Goal: Find specific page/section: Find specific page/section

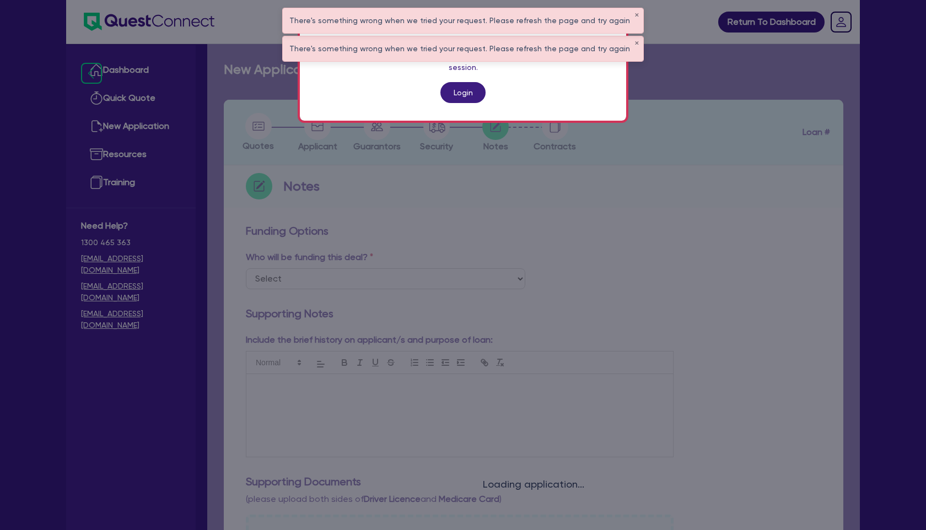
scroll to position [379, 0]
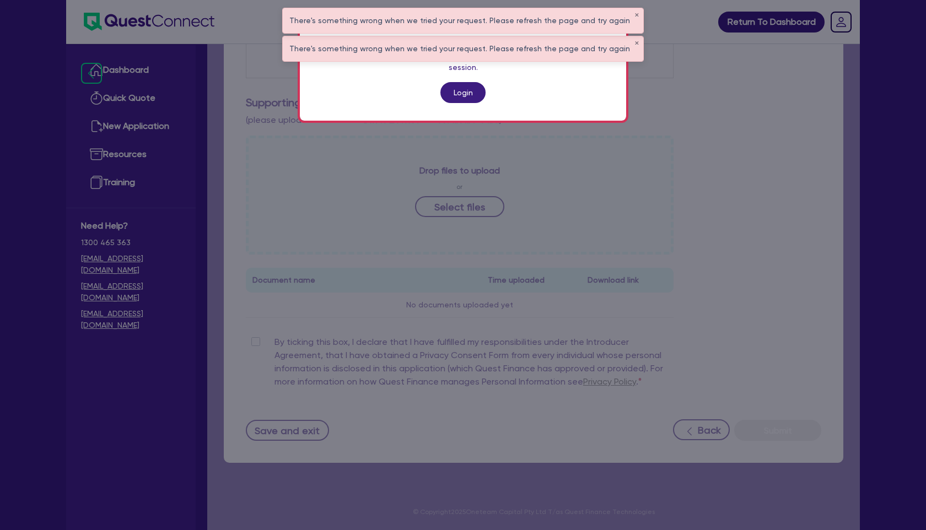
click at [461, 82] on link "Login" at bounding box center [462, 92] width 45 height 21
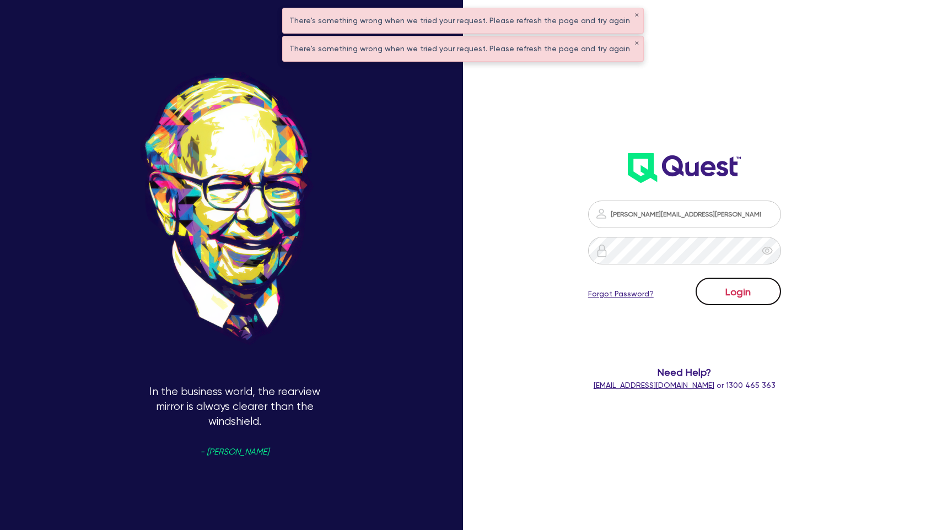
click at [723, 293] on button "Login" at bounding box center [738, 292] width 85 height 28
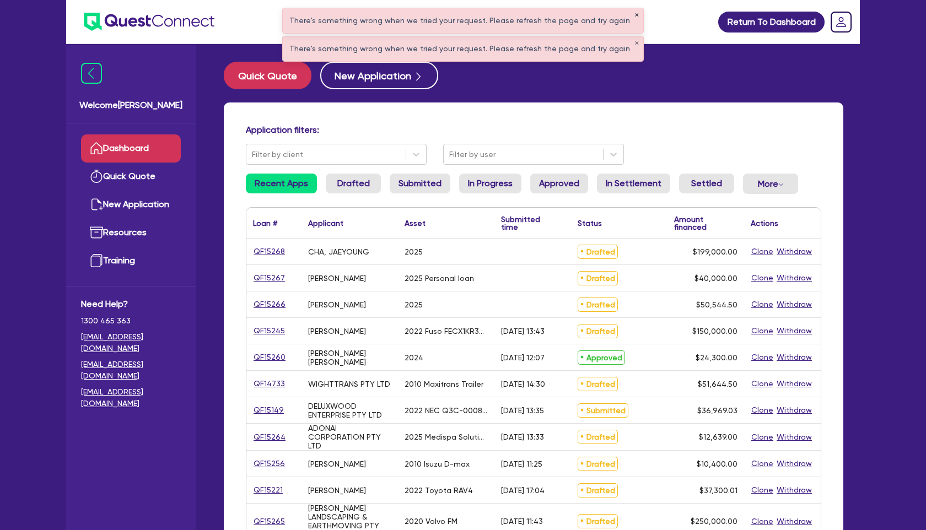
click at [634, 16] on button "✕" at bounding box center [636, 16] width 4 height 6
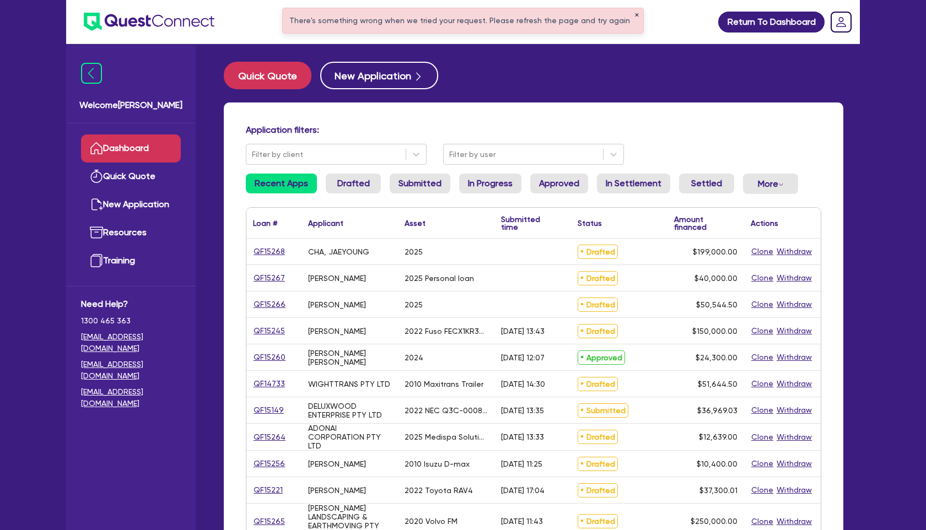
click at [634, 16] on button "✕" at bounding box center [636, 16] width 4 height 6
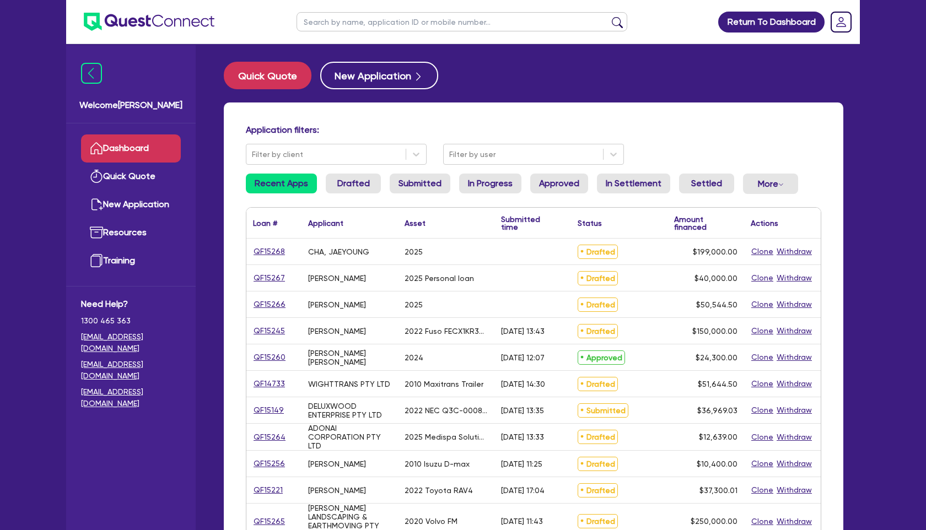
click at [553, 21] on input "text" at bounding box center [462, 21] width 331 height 19
type input "bhag"
click at [609, 17] on button "submit" at bounding box center [618, 24] width 18 height 15
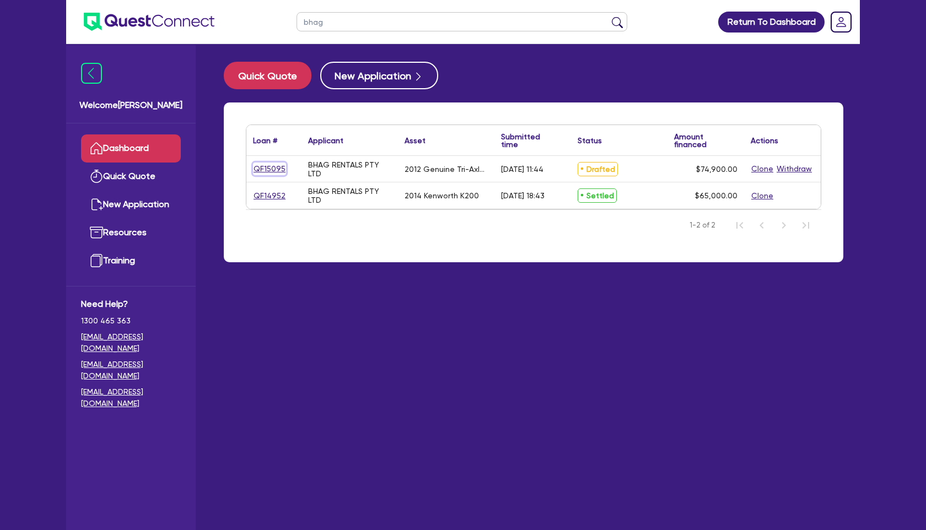
click at [277, 166] on link "QF15095" at bounding box center [269, 169] width 33 height 13
select select "PRIMARY_ASSETS"
select select "TRAILERS"
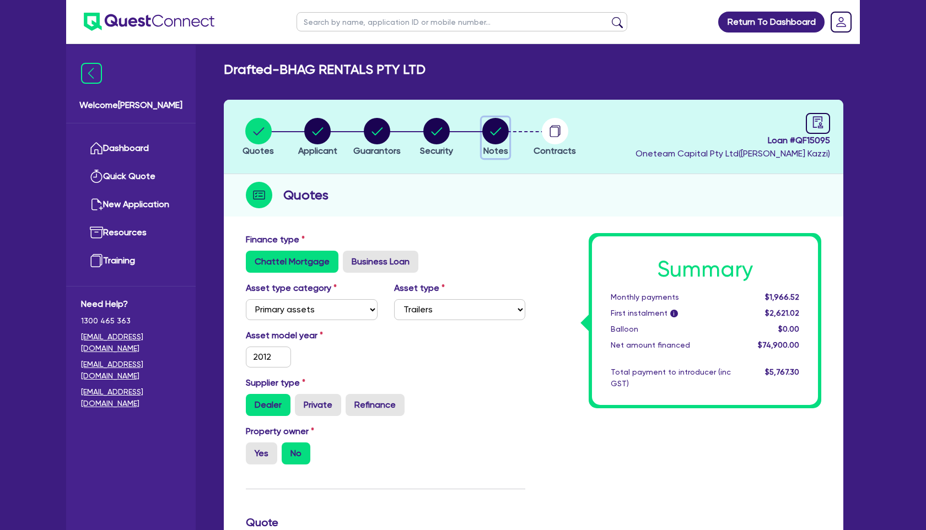
click at [499, 138] on circle "button" at bounding box center [495, 131] width 26 height 26
select select "Other"
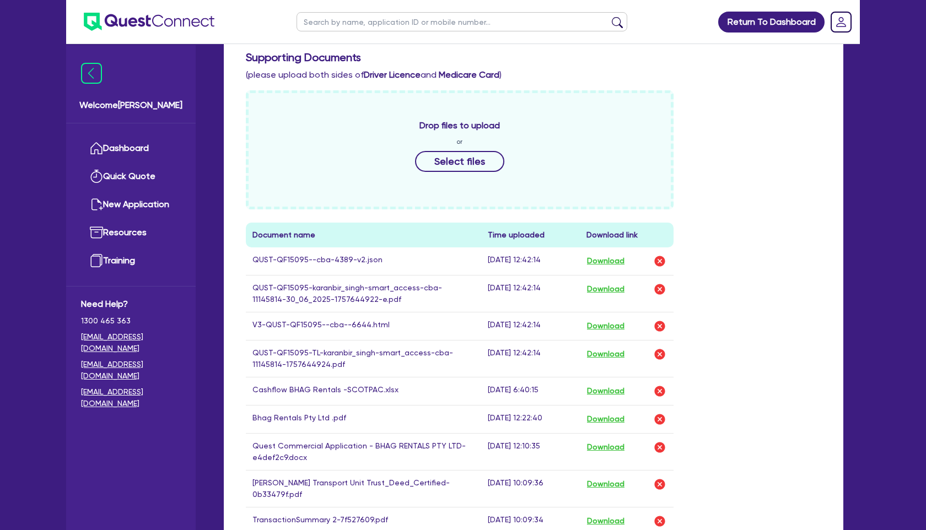
scroll to position [491, 0]
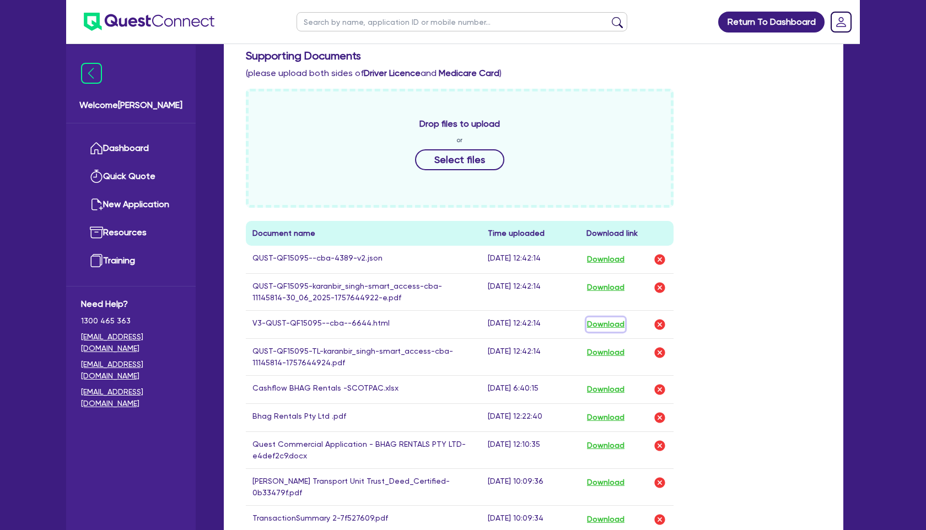
click at [623, 326] on button "Download" at bounding box center [606, 325] width 39 height 14
click at [139, 149] on link "Dashboard" at bounding box center [131, 149] width 100 height 28
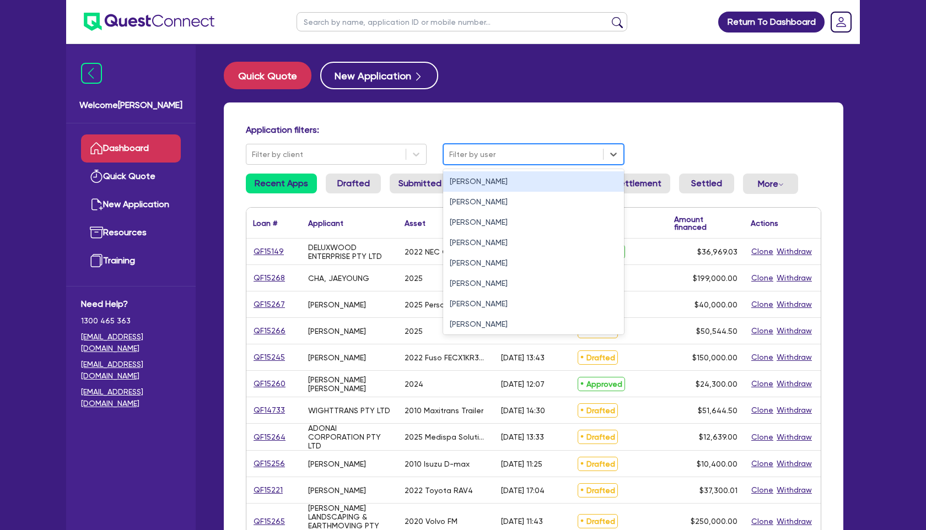
click at [466, 152] on div at bounding box center [523, 155] width 148 height 14
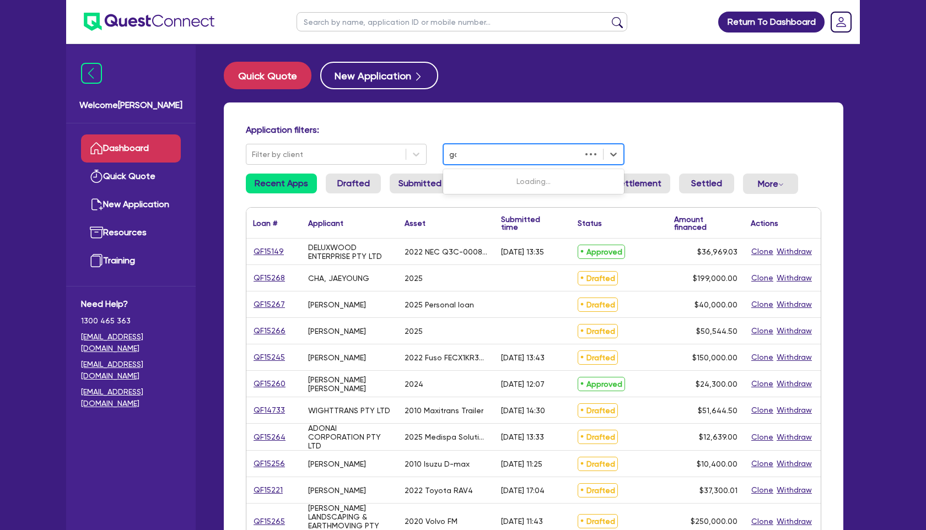
type input "gav"
click at [498, 202] on div "[PERSON_NAME]" at bounding box center [533, 202] width 181 height 20
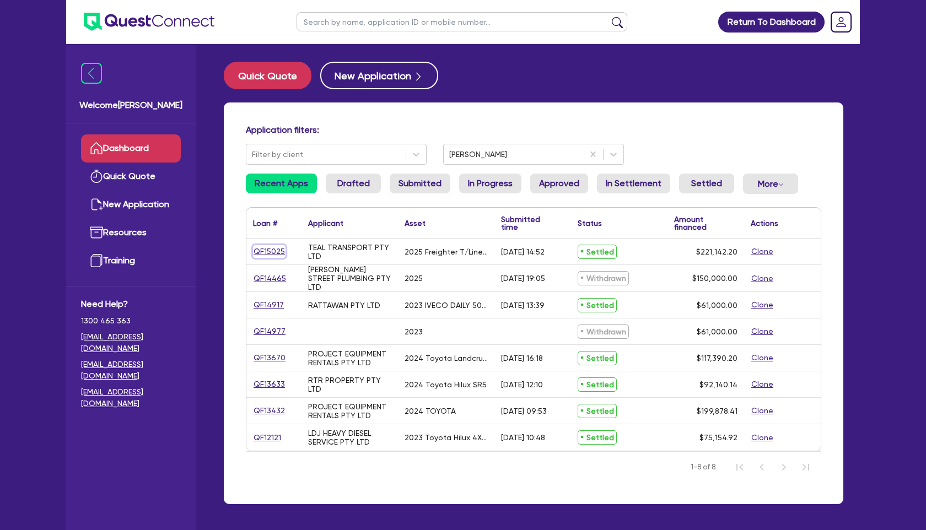
click at [266, 248] on link "QF15025" at bounding box center [269, 251] width 33 height 13
select select "PRIMARY_ASSETS"
select select "TRAILERS"
